Goal: Information Seeking & Learning: Learn about a topic

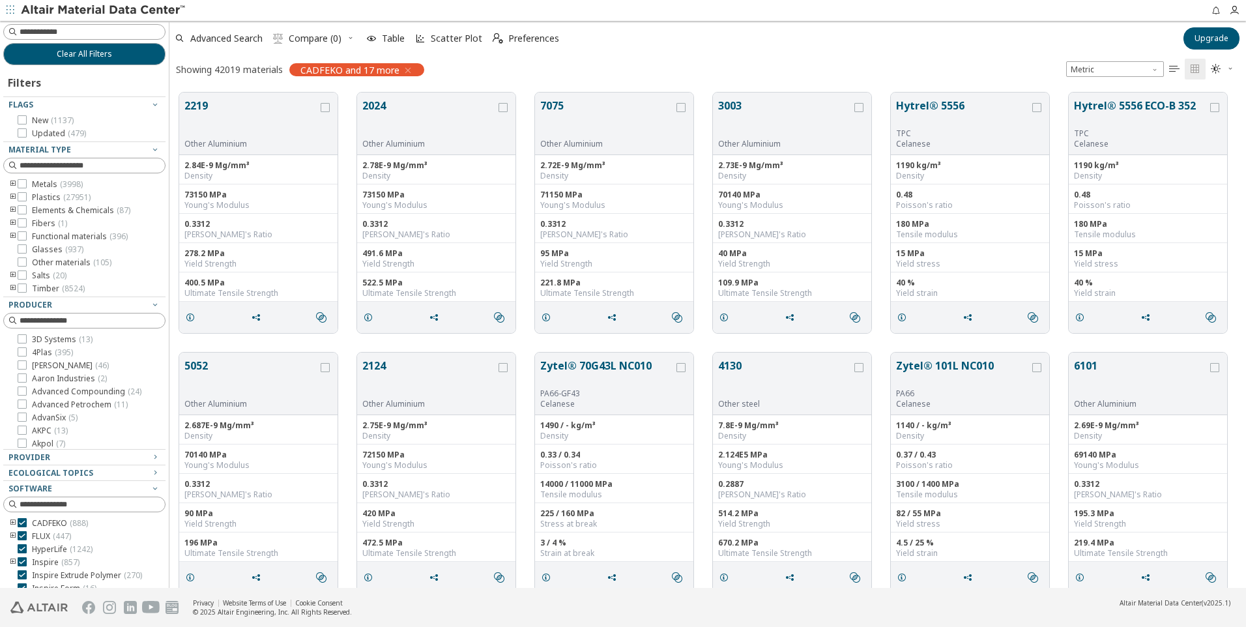
scroll to position [495, 1067]
click at [404, 68] on icon "button" at bounding box center [408, 70] width 10 height 10
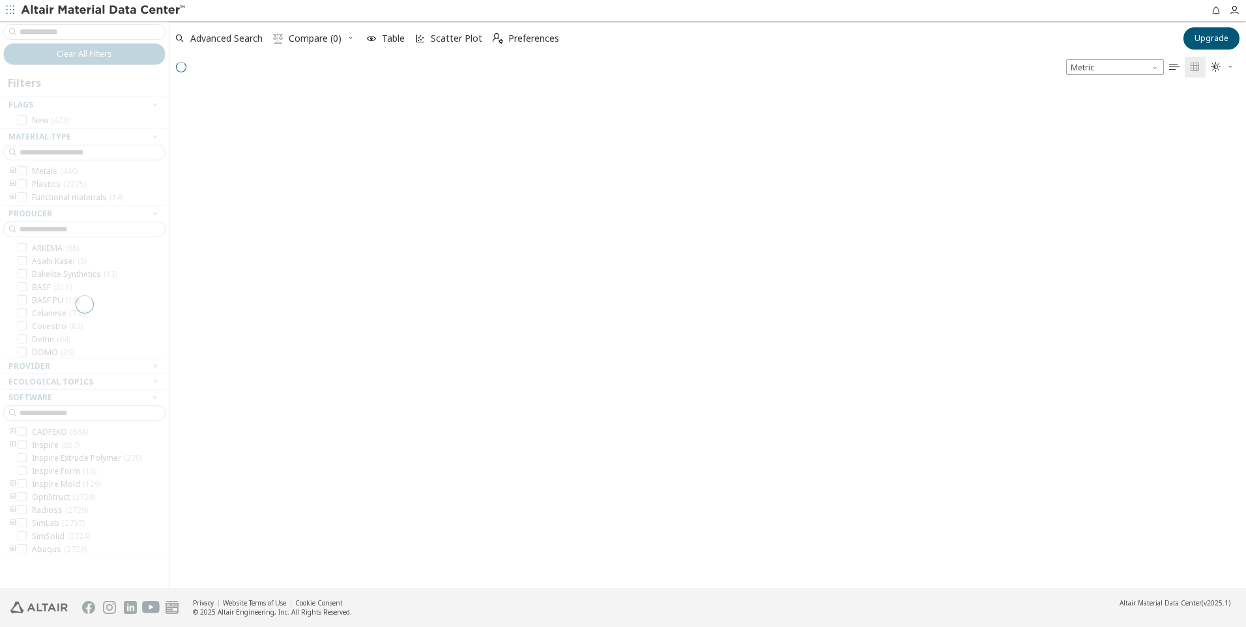
scroll to position [497, 1067]
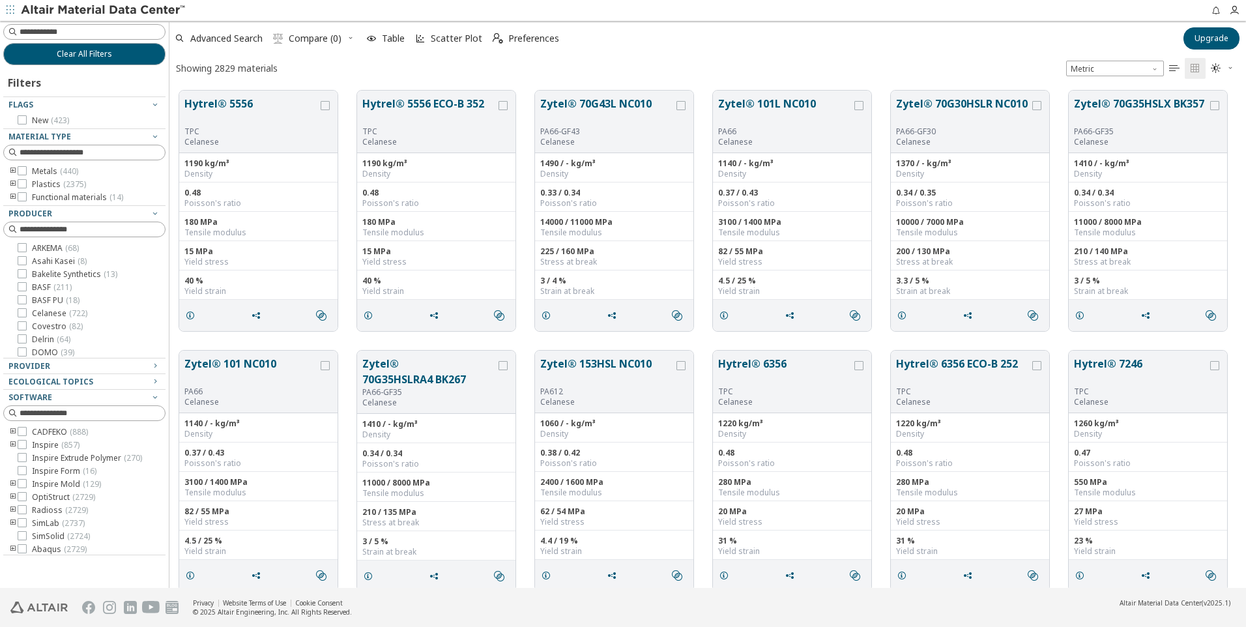
click at [9, 180] on icon "toogle group" at bounding box center [12, 184] width 9 height 10
click at [32, 195] on icon "toogle group" at bounding box center [32, 197] width 9 height 10
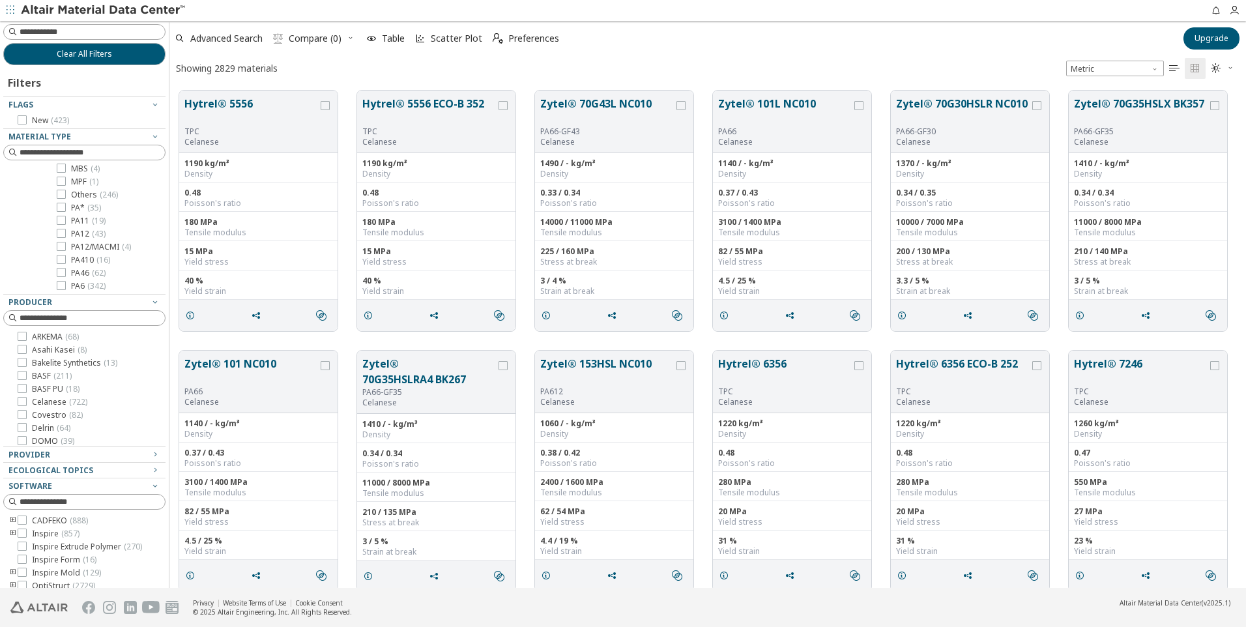
scroll to position [130, 0]
click at [23, 430] on icon at bounding box center [22, 427] width 9 height 9
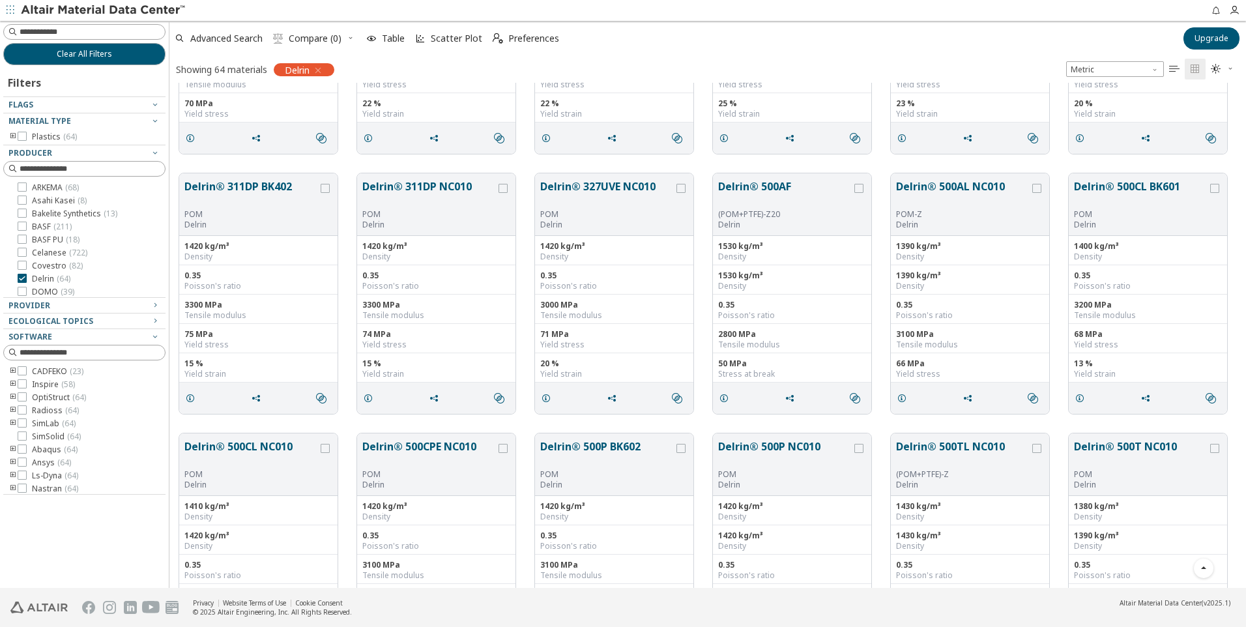
scroll to position [978, 0]
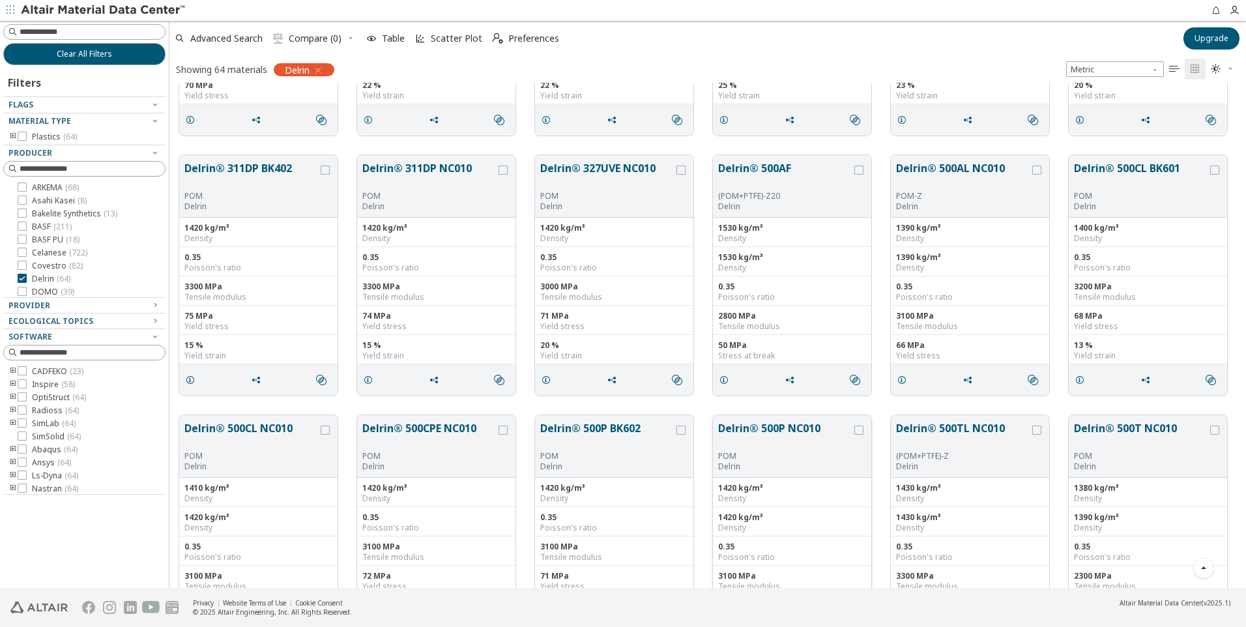
click at [797, 454] on div "POM" at bounding box center [785, 456] width 134 height 10
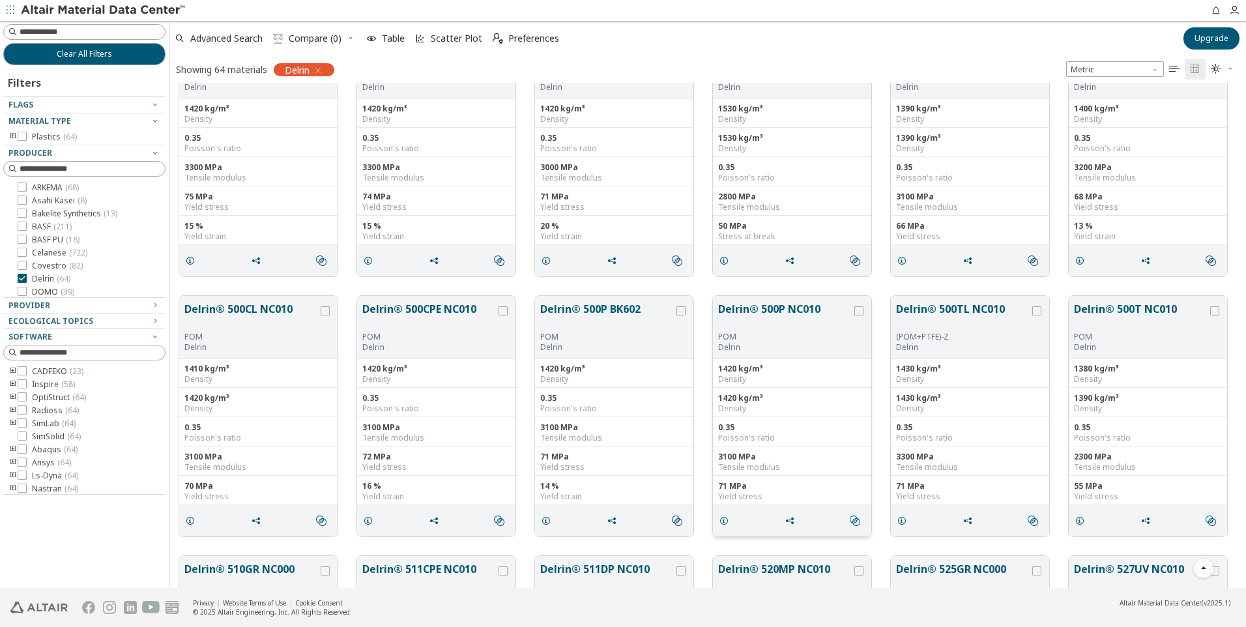
scroll to position [1108, 0]
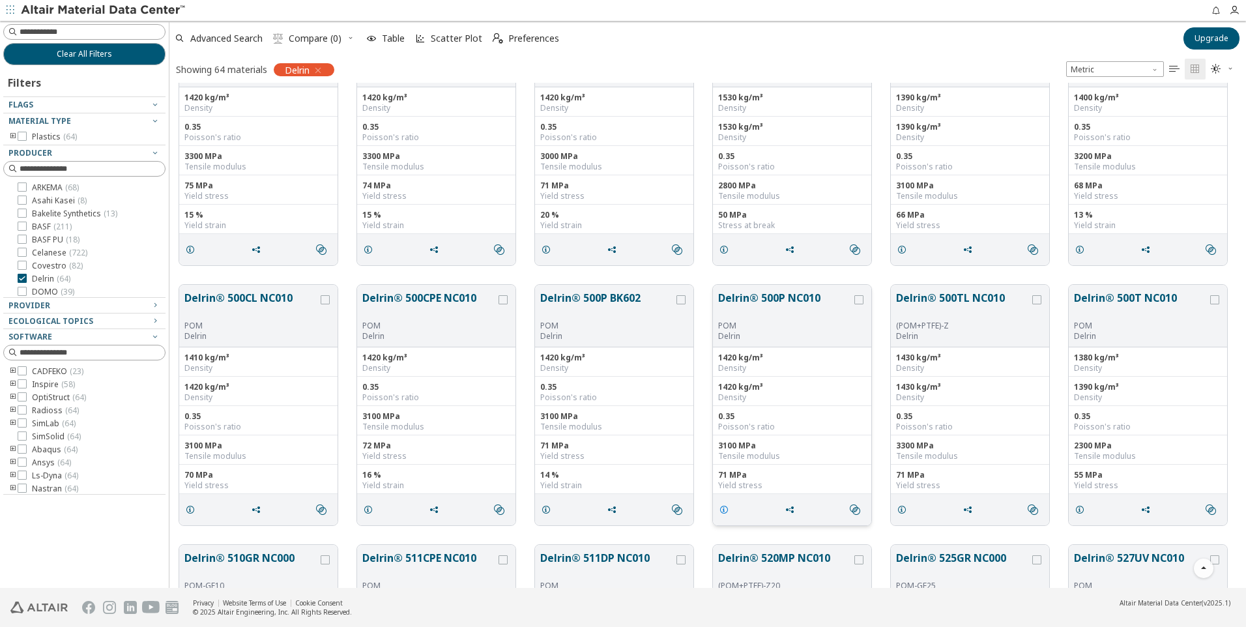
click at [728, 507] on icon "grid" at bounding box center [724, 510] width 10 height 10
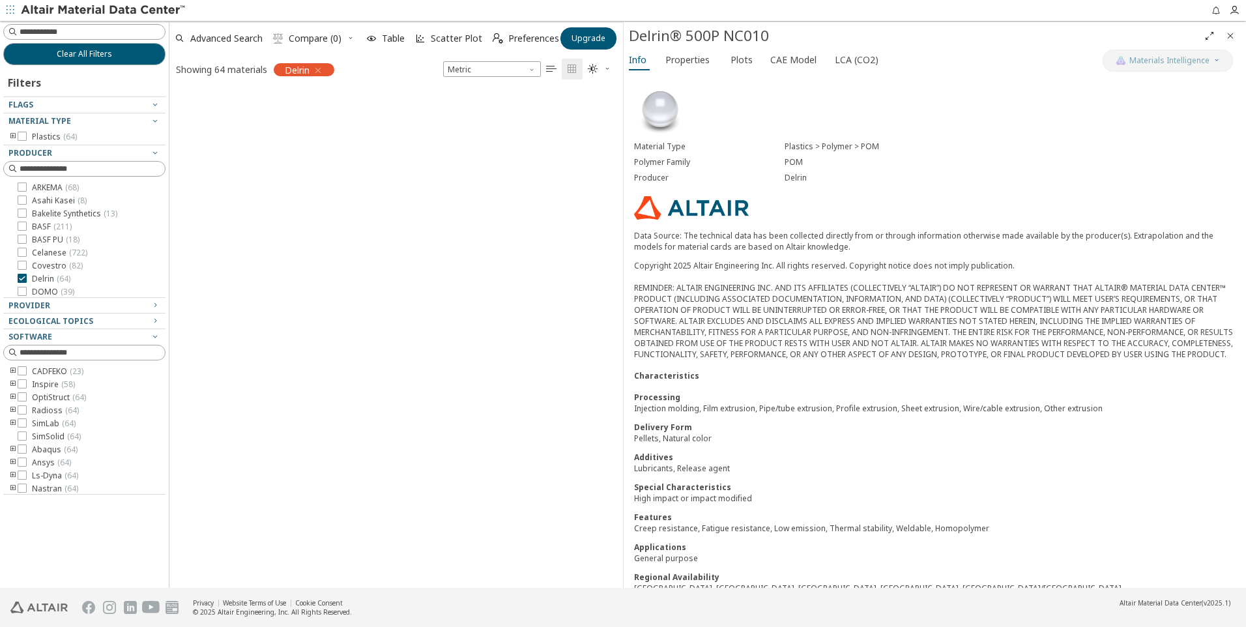
scroll to position [3921, 0]
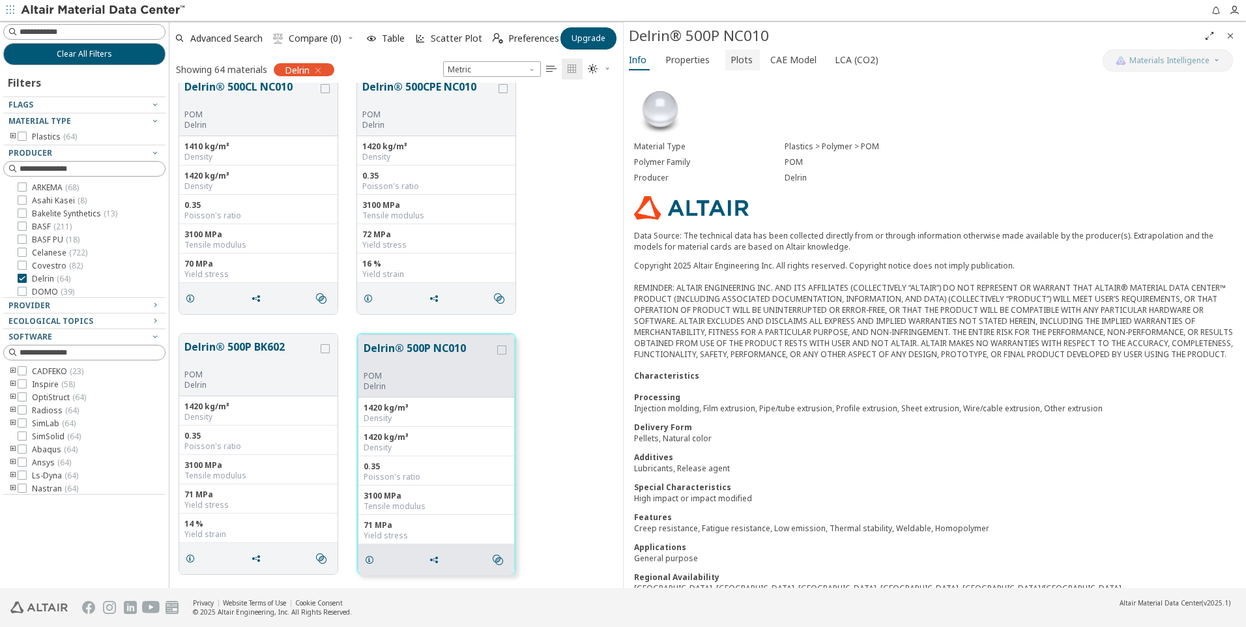
click at [733, 61] on span "Plots" at bounding box center [742, 60] width 22 height 21
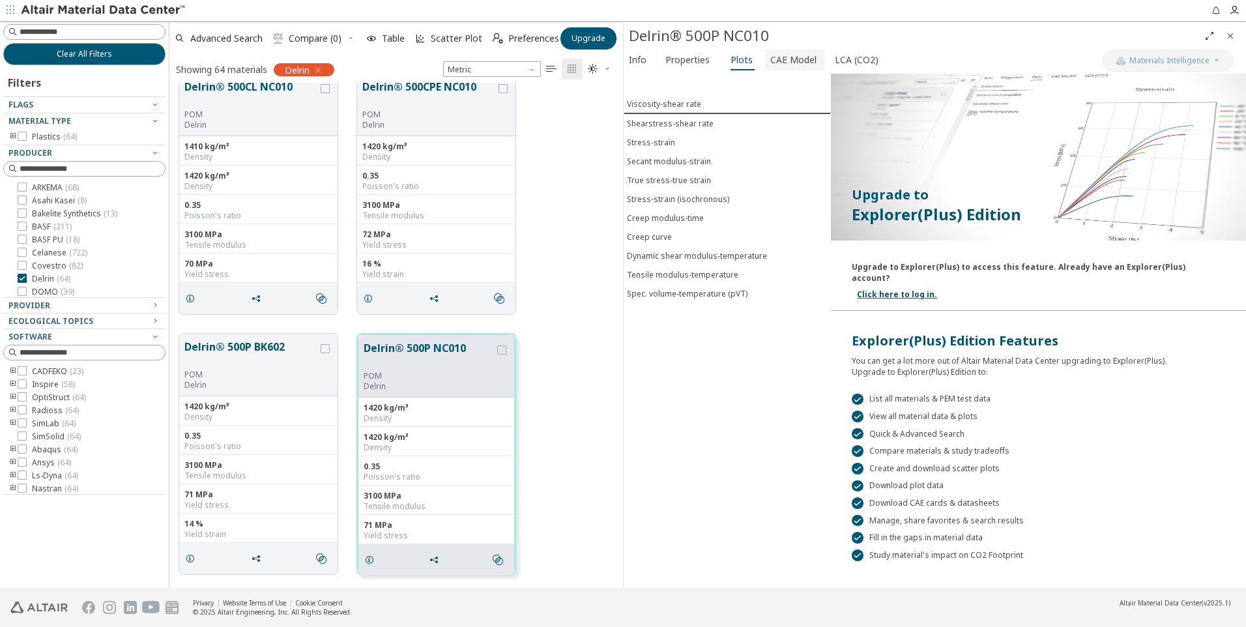
click at [783, 61] on span "CAE Model" at bounding box center [794, 60] width 46 height 21
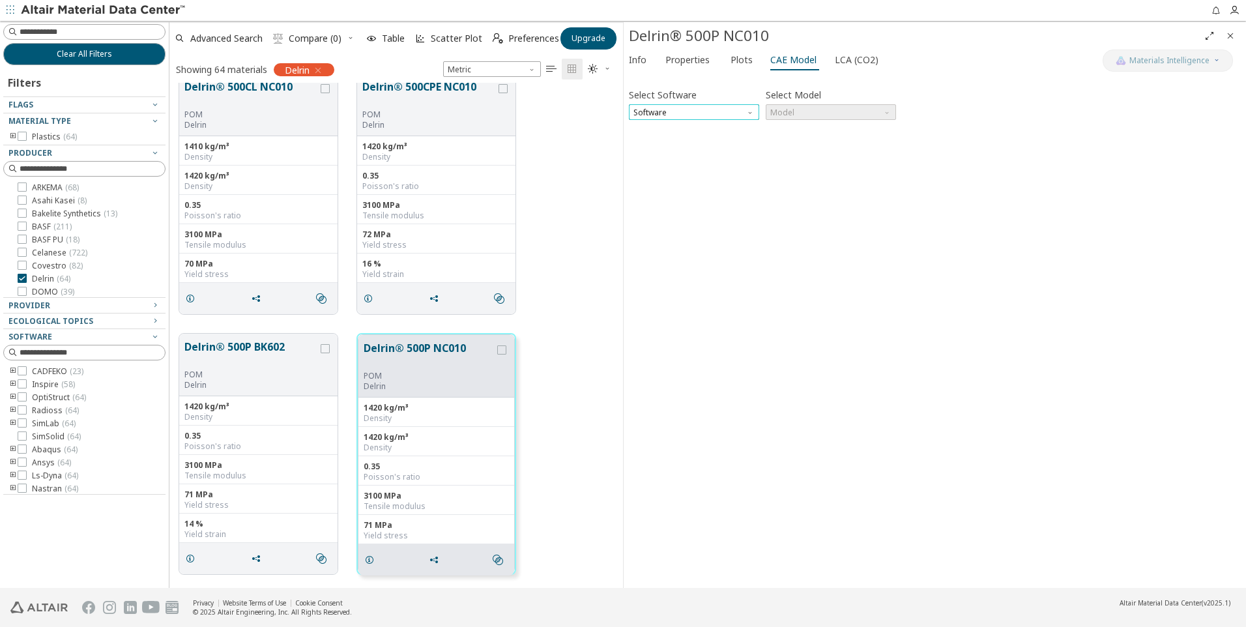
click at [716, 108] on span "Software" at bounding box center [694, 112] width 130 height 16
click at [668, 249] on span "Ls-Dyna" at bounding box center [694, 253] width 120 height 9
click at [890, 115] on span "Model" at bounding box center [888, 109] width 10 height 10
click at [834, 151] on div "Select Software Ls-Dyna Select Model Model Invalid data. Please check your inpu…" at bounding box center [935, 331] width 612 height 504
click at [846, 110] on span "Model" at bounding box center [831, 112] width 130 height 16
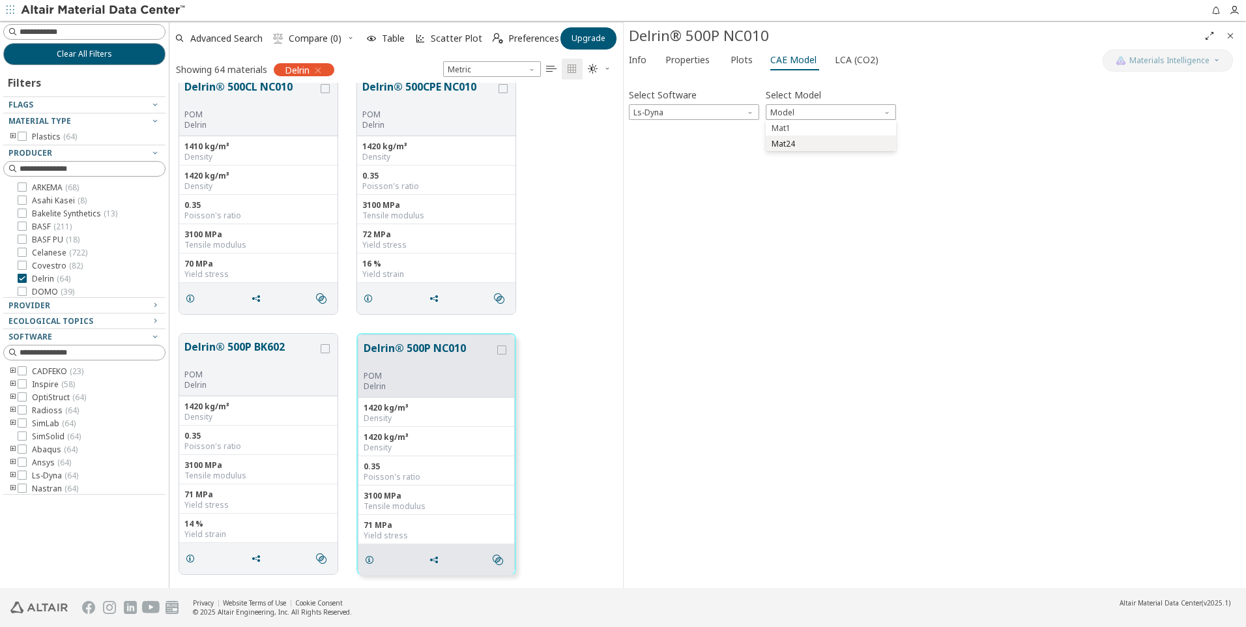
click at [825, 147] on span "Mat24" at bounding box center [831, 144] width 120 height 9
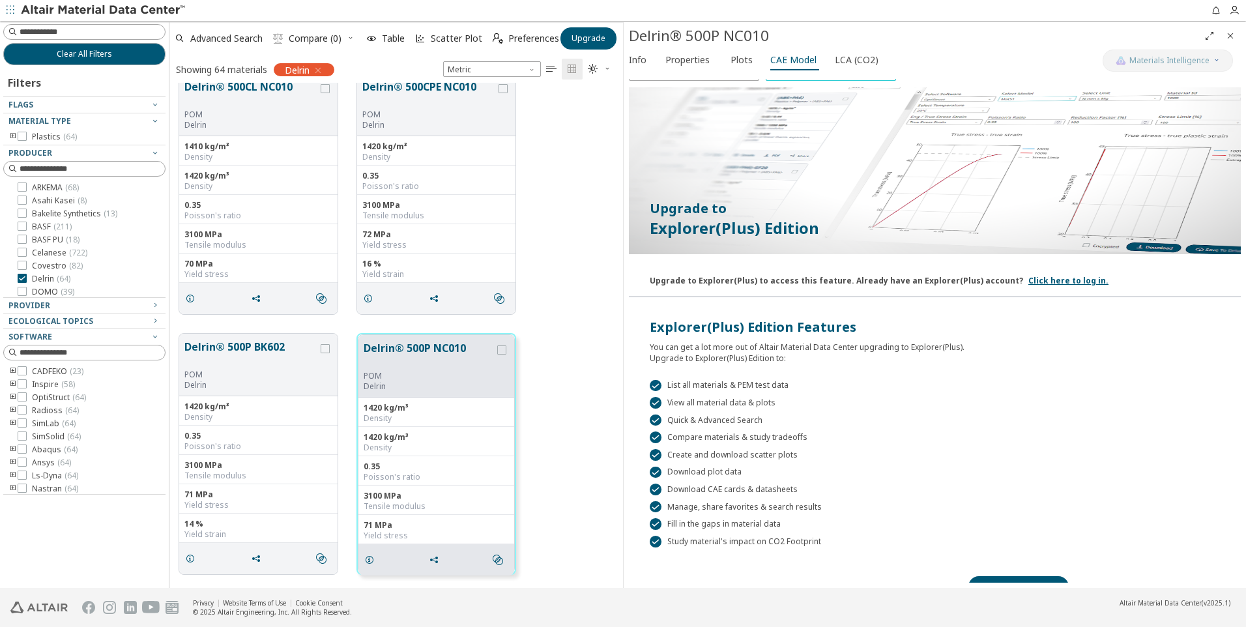
scroll to position [61, 0]
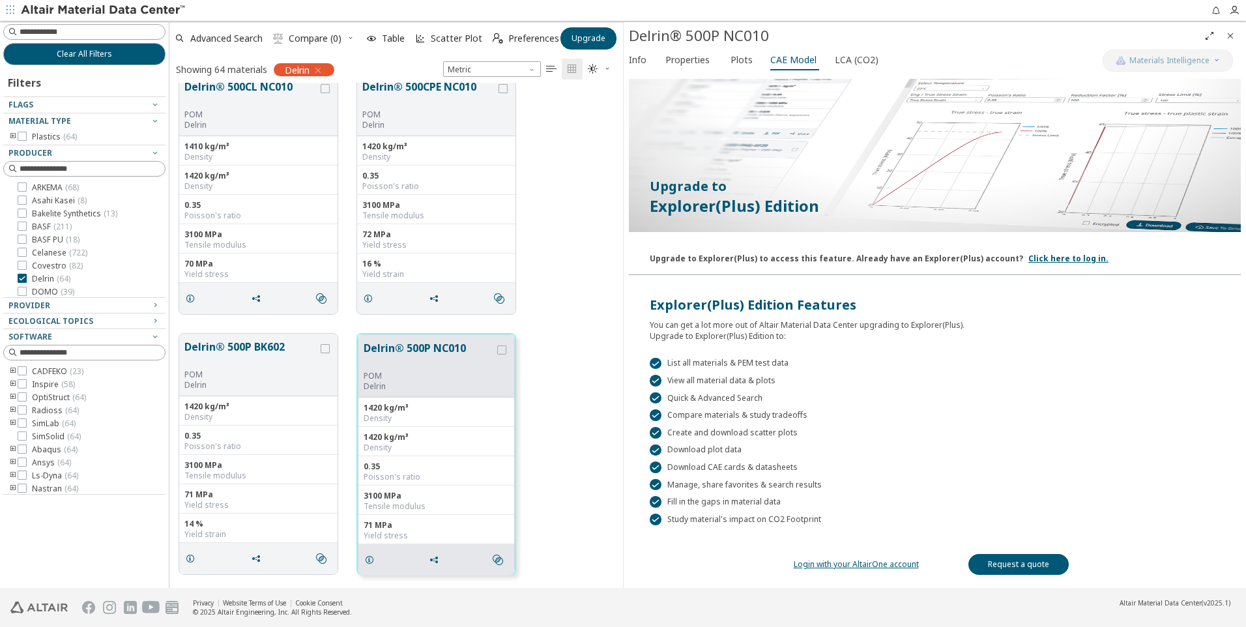
click at [895, 565] on link "Login with your AltairOne account" at bounding box center [856, 564] width 125 height 11
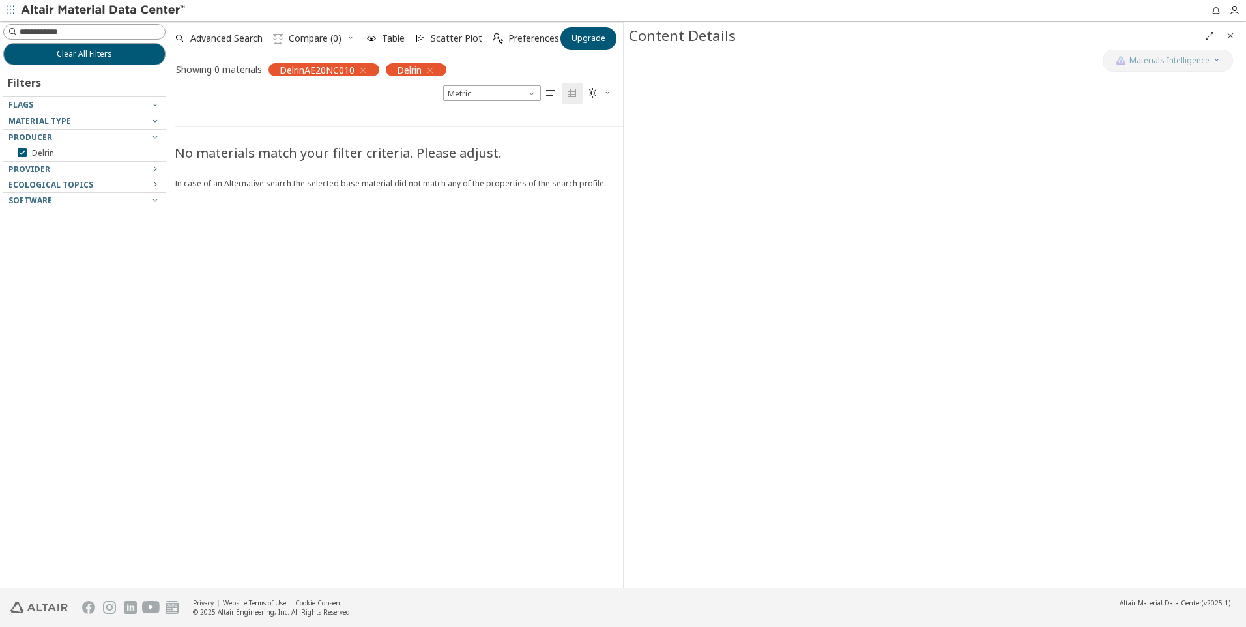
drag, startPoint x: 606, startPoint y: 35, endPoint x: 656, endPoint y: 66, distance: 59.0
click at [656, 66] on div "Clear All Filters Filters Flags Material Type Producer Delrin Provider Ecologic…" at bounding box center [623, 304] width 1246 height 567
click at [596, 38] on span "Upgrade" at bounding box center [589, 38] width 34 height 10
